Goal: Navigation & Orientation: Find specific page/section

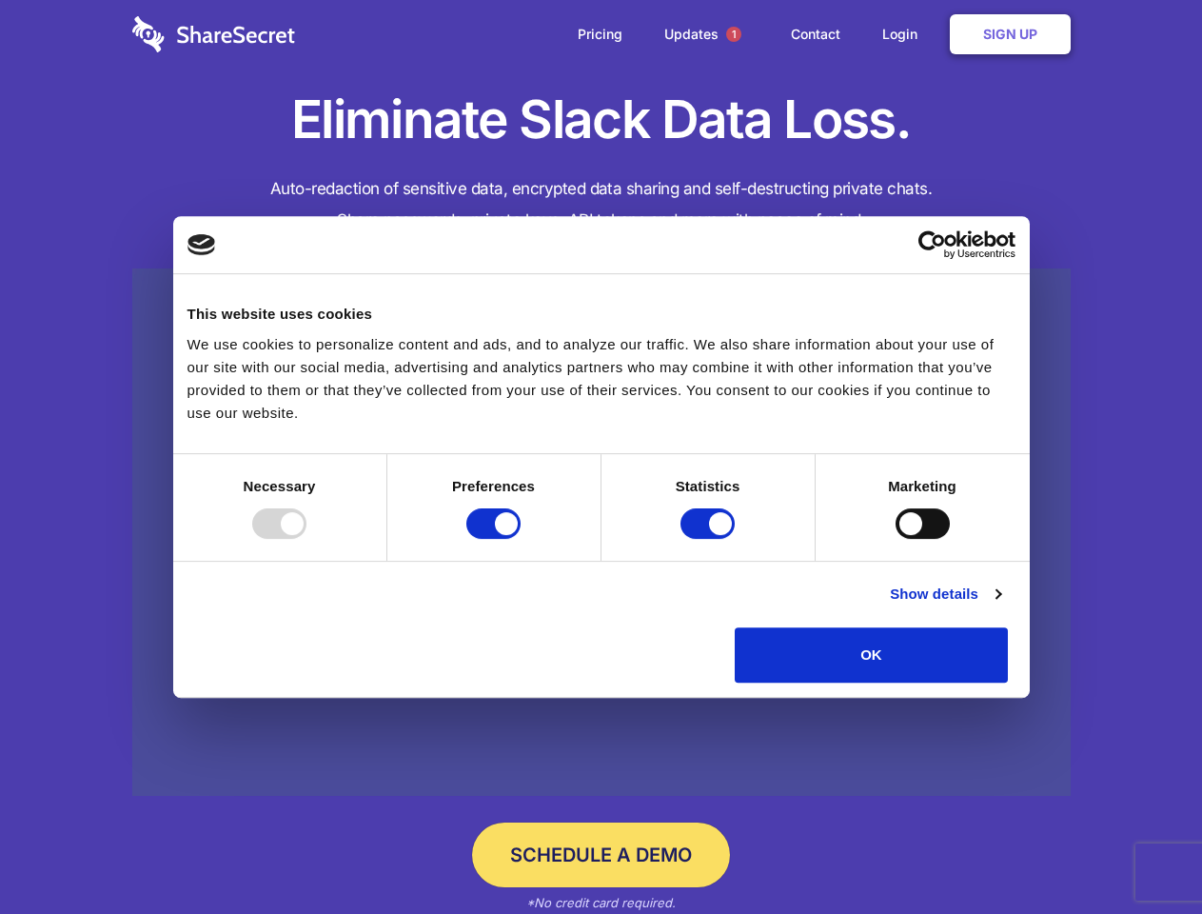
click at [306, 539] on div at bounding box center [279, 523] width 54 height 30
click at [521, 539] on input "Preferences" at bounding box center [493, 523] width 54 height 30
checkbox input "false"
click at [710, 539] on input "Statistics" at bounding box center [708, 523] width 54 height 30
checkbox input "false"
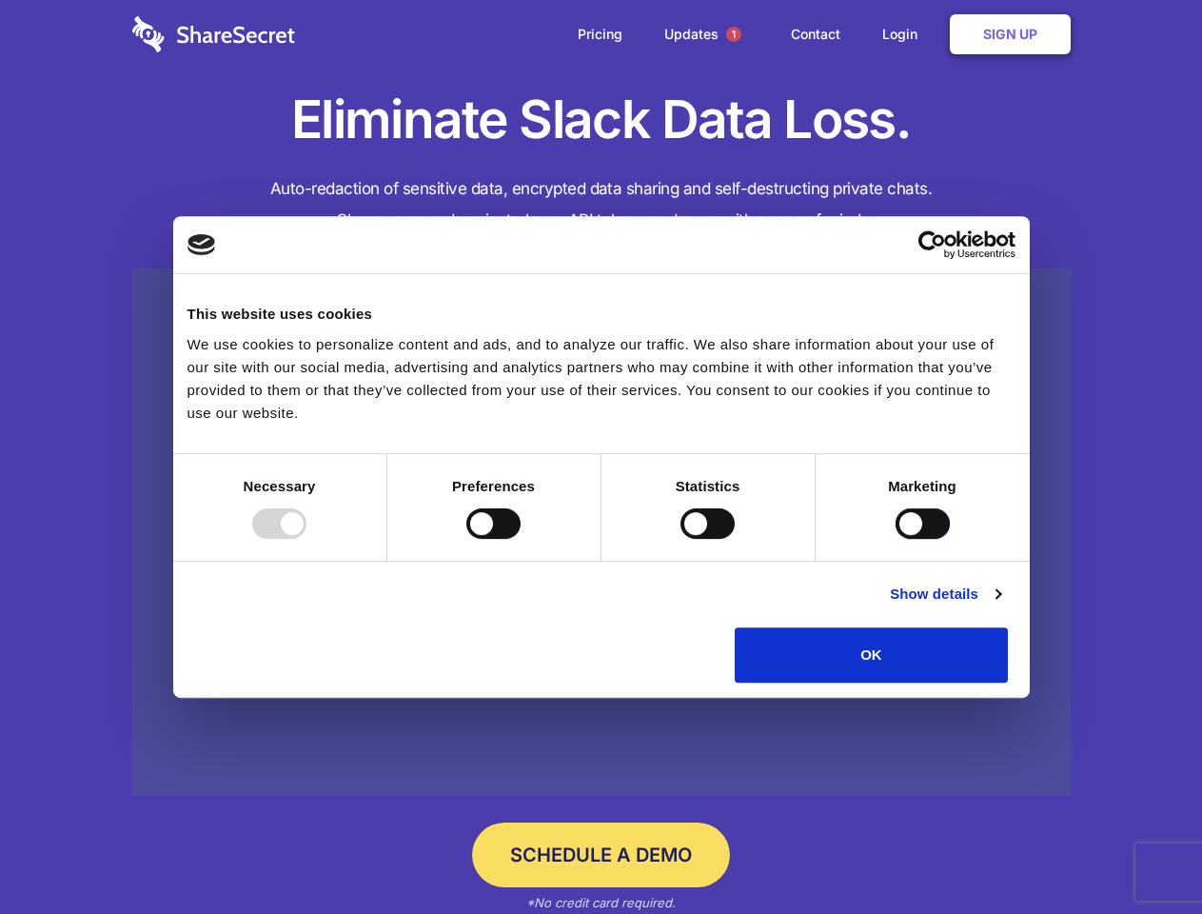
click at [896, 539] on input "Marketing" at bounding box center [923, 523] width 54 height 30
checkbox input "true"
click at [1000, 605] on link "Show details" at bounding box center [945, 593] width 110 height 23
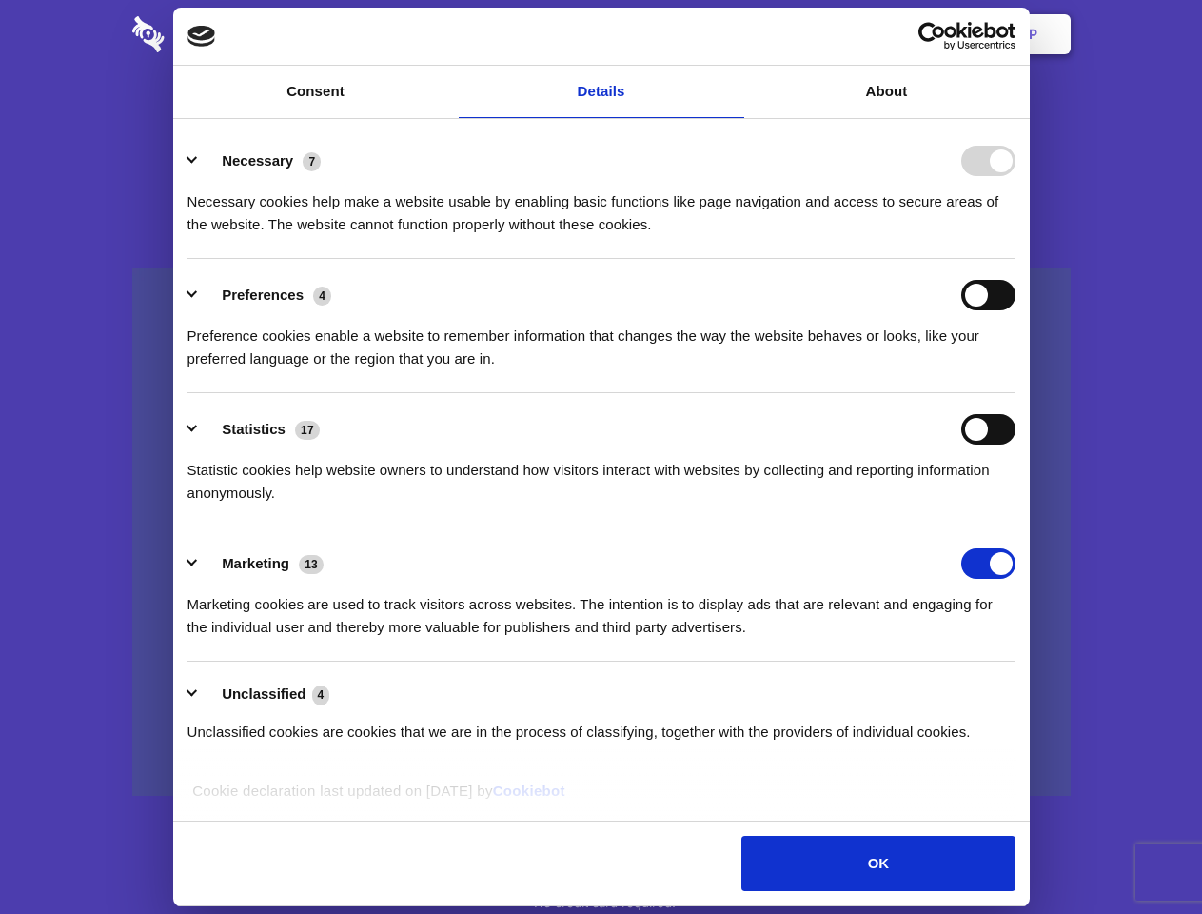
click at [1016, 259] on li "Necessary 7 Necessary cookies help make a website usable by enabling basic func…" at bounding box center [602, 192] width 828 height 134
click at [733, 34] on span "1" at bounding box center [733, 34] width 15 height 15
